Goal: Information Seeking & Learning: Find specific page/section

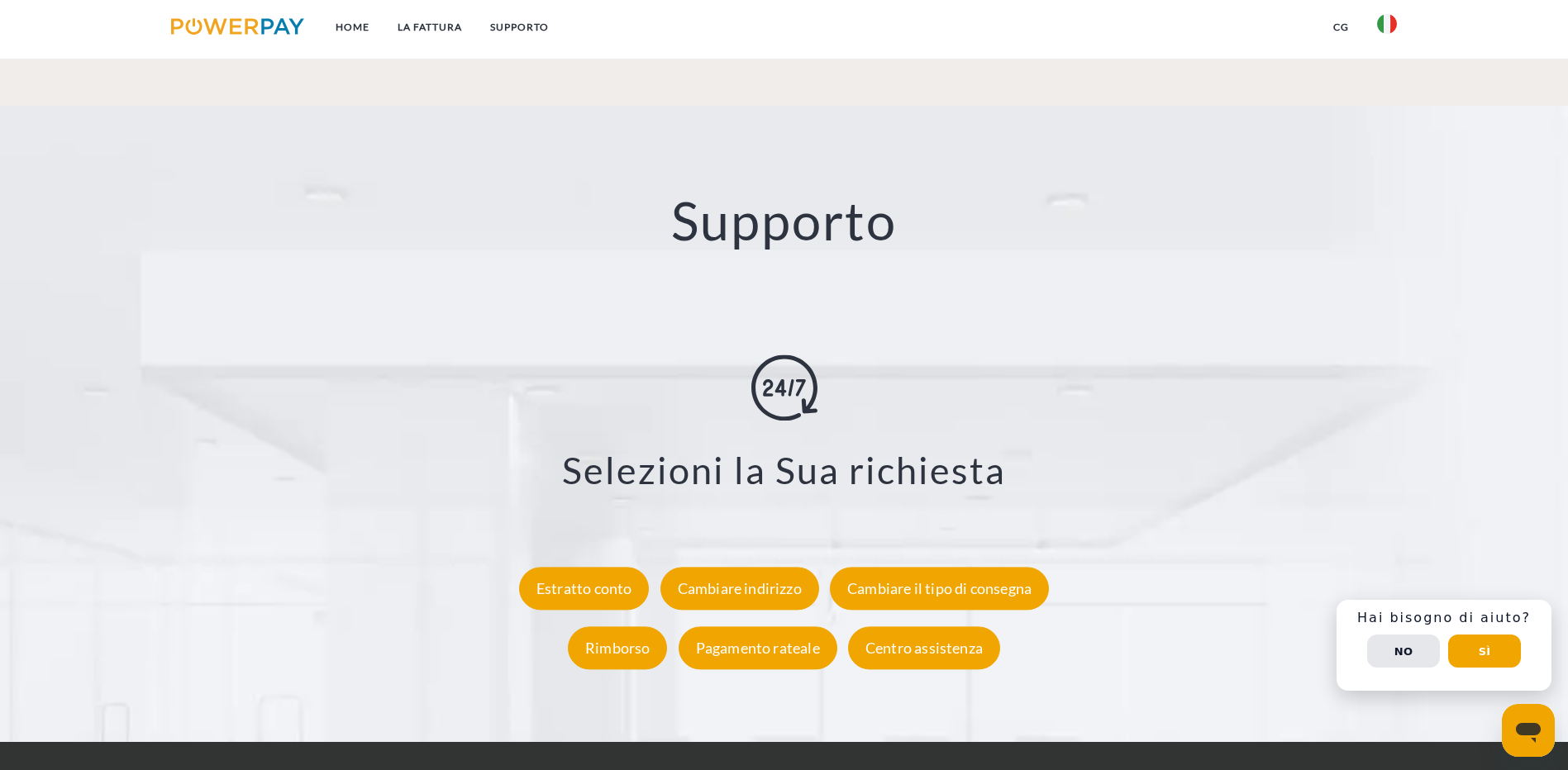
scroll to position [2975, 0]
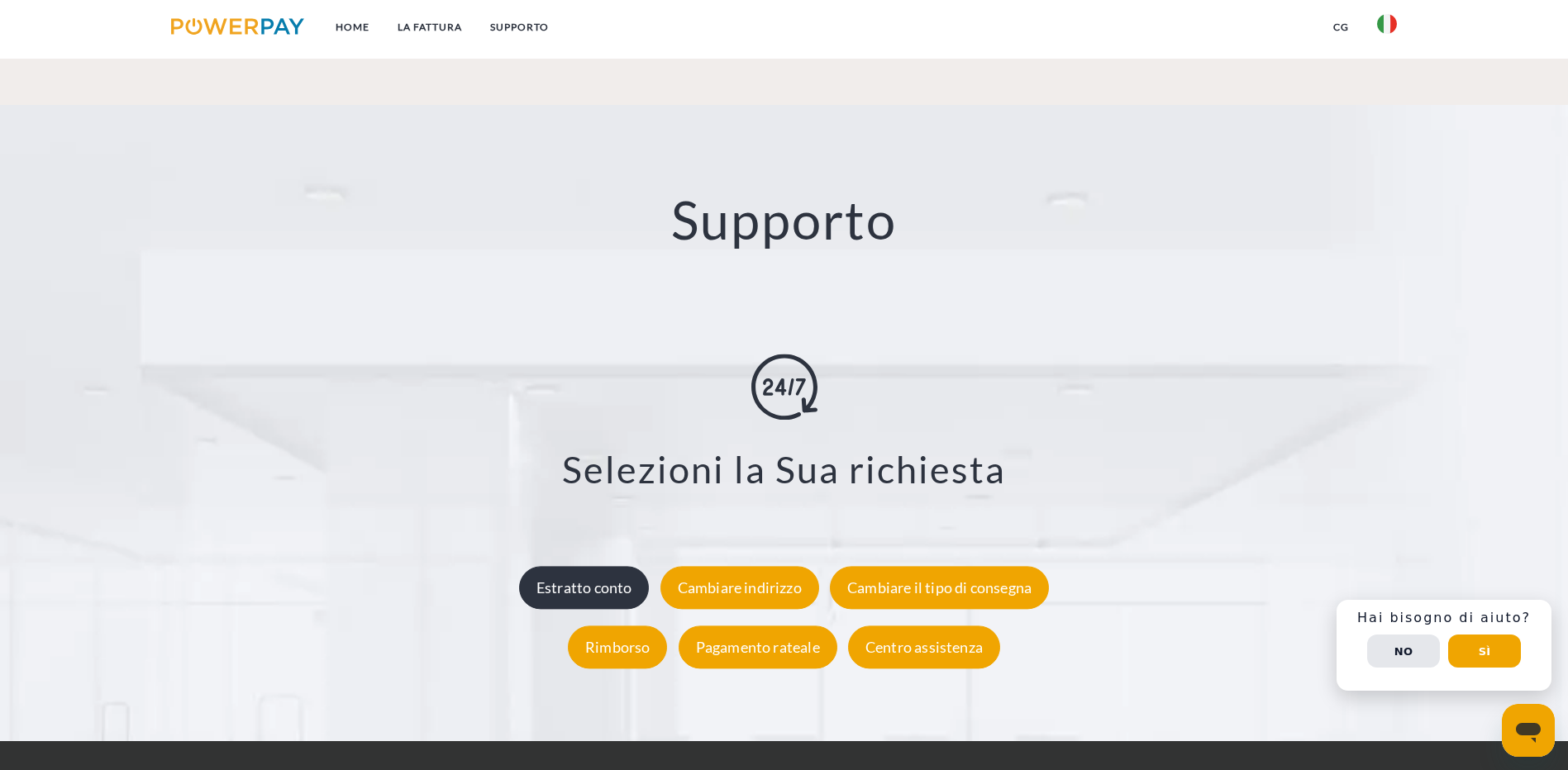
click at [607, 567] on div "Estratto conto" at bounding box center [584, 588] width 131 height 43
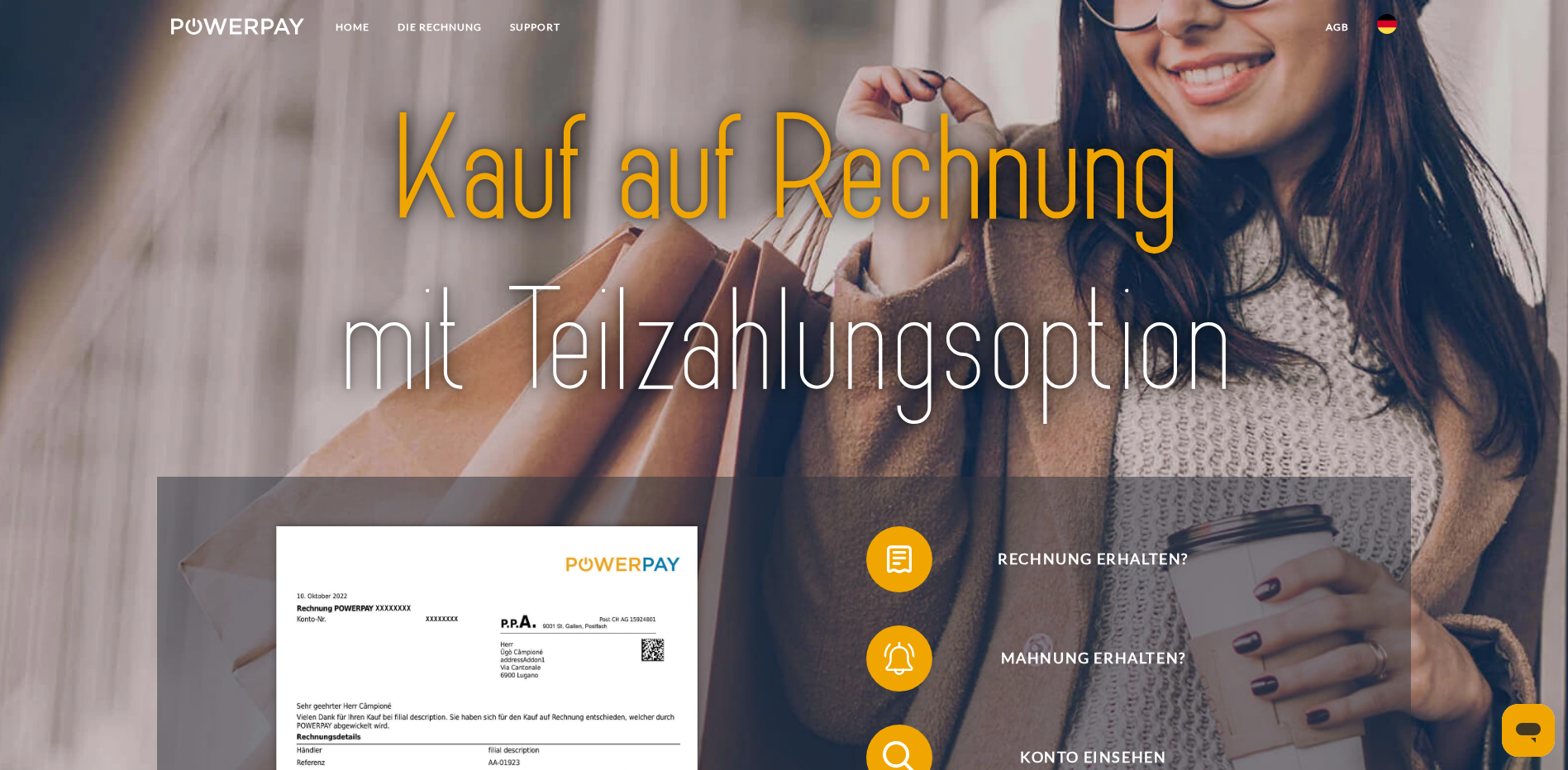
click at [1385, 22] on img at bounding box center [1387, 24] width 20 height 20
click at [1389, 116] on img at bounding box center [1387, 120] width 20 height 20
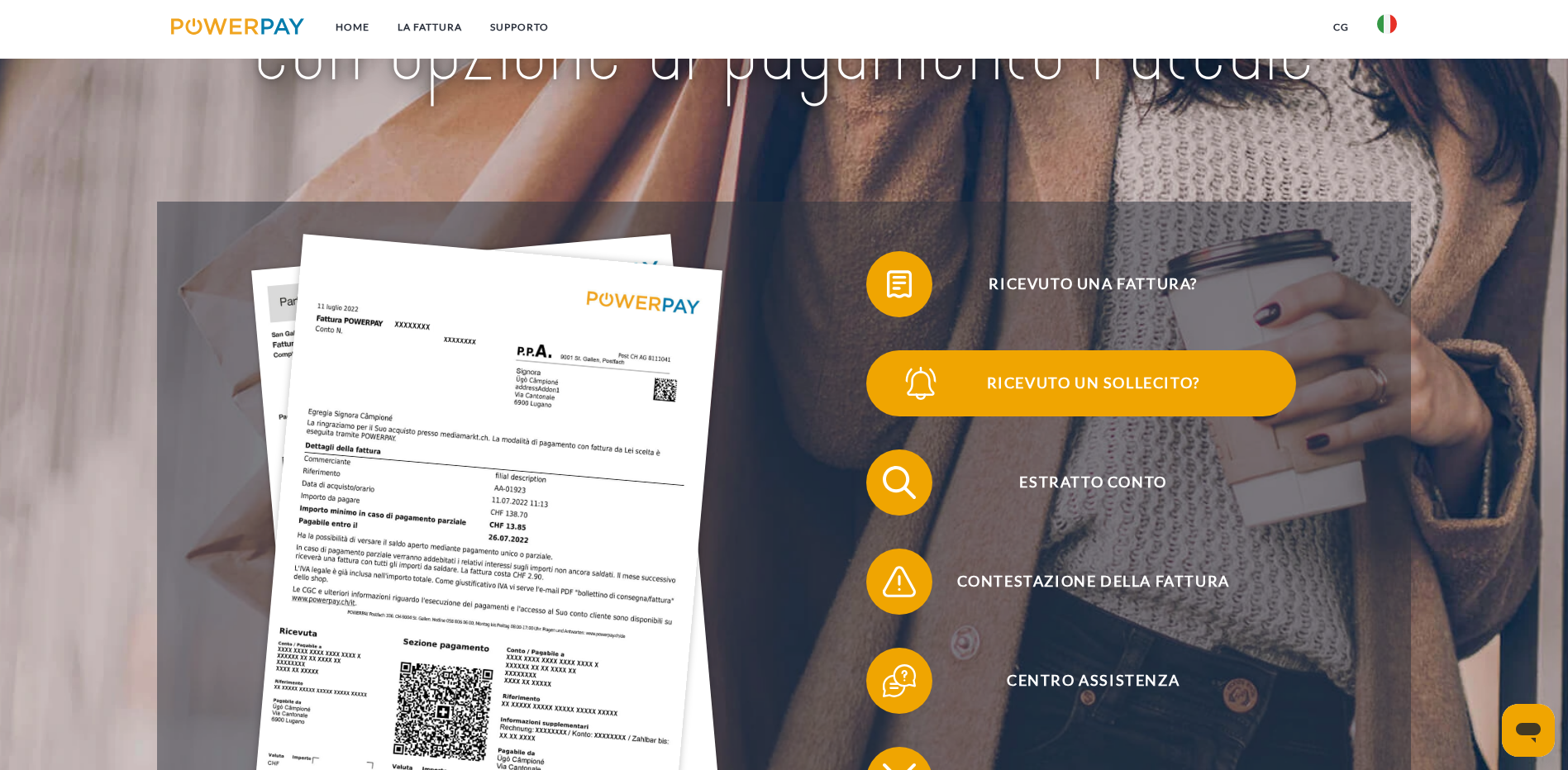
scroll to position [413, 0]
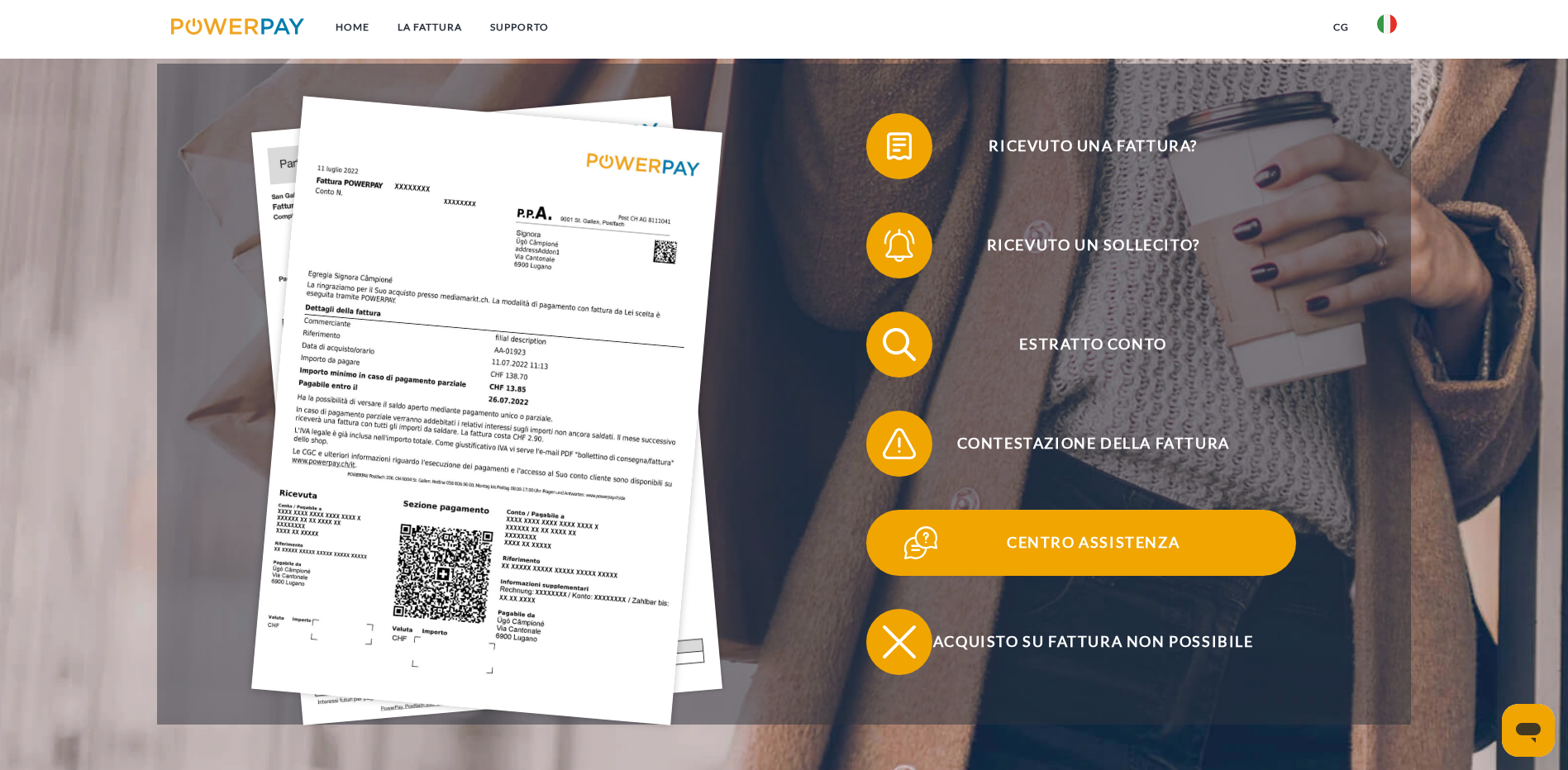
click at [890, 510] on span "Centro assistenza" at bounding box center [1092, 543] width 405 height 66
